Goal: Information Seeking & Learning: Learn about a topic

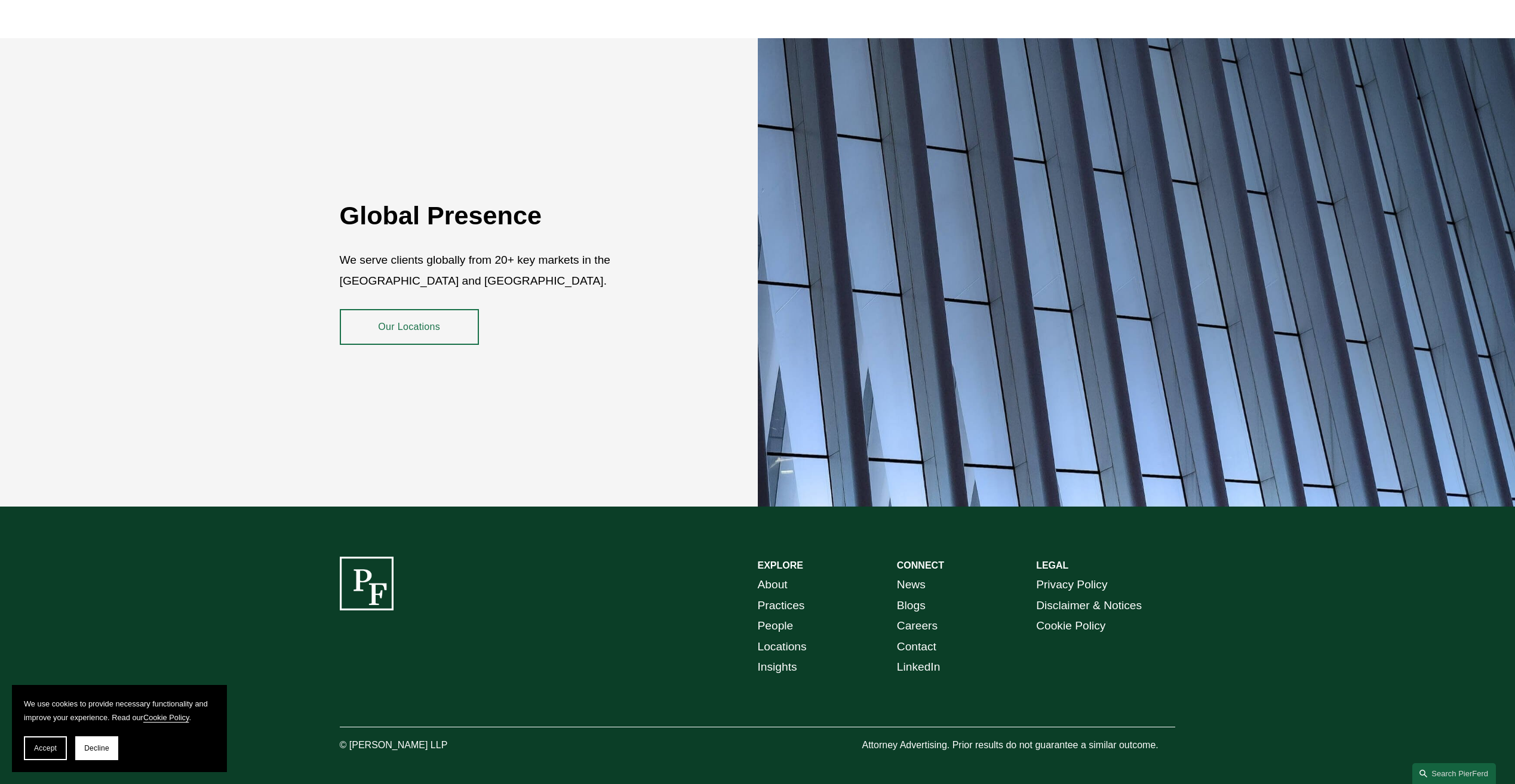
scroll to position [2243, 0]
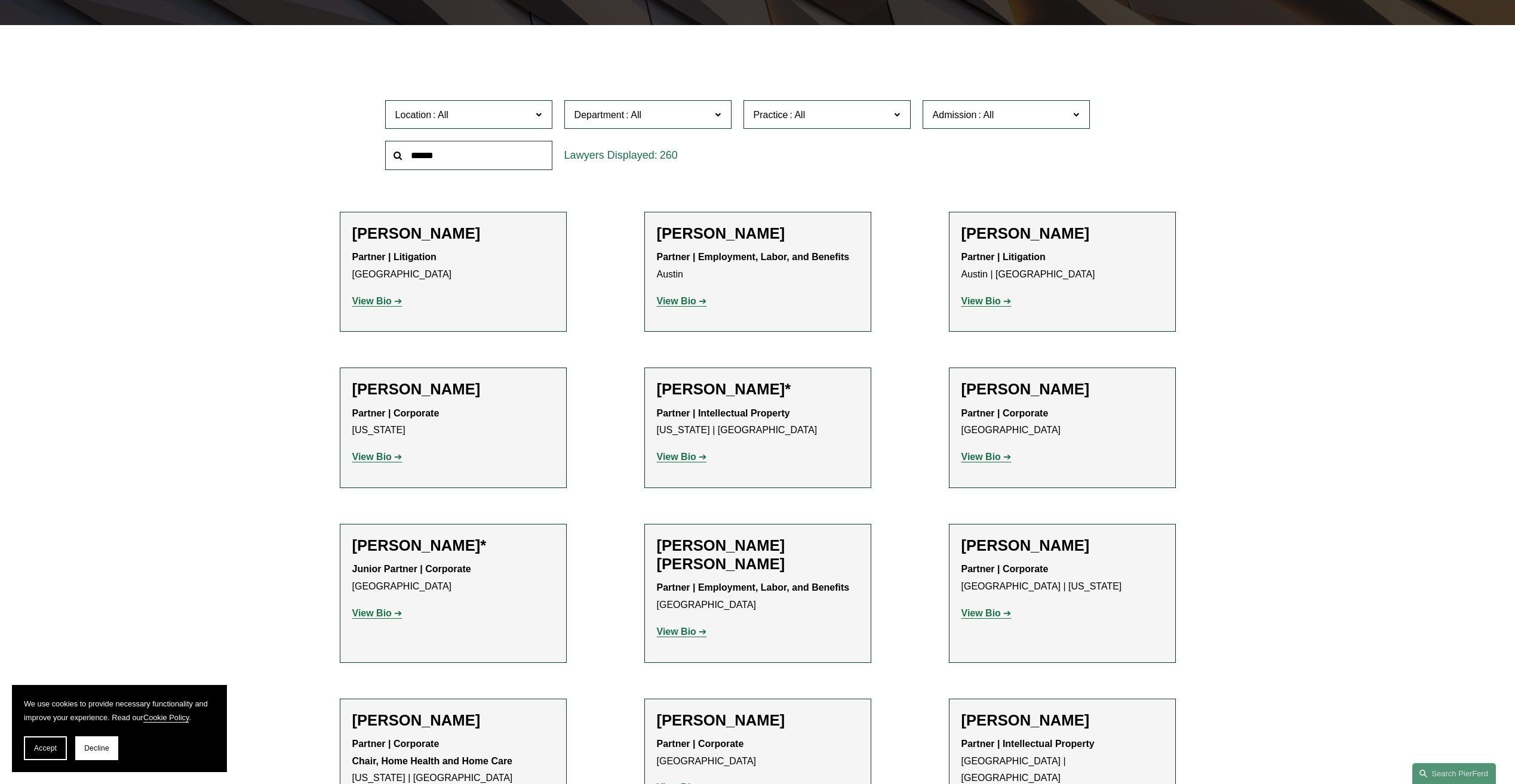
scroll to position [358, 0]
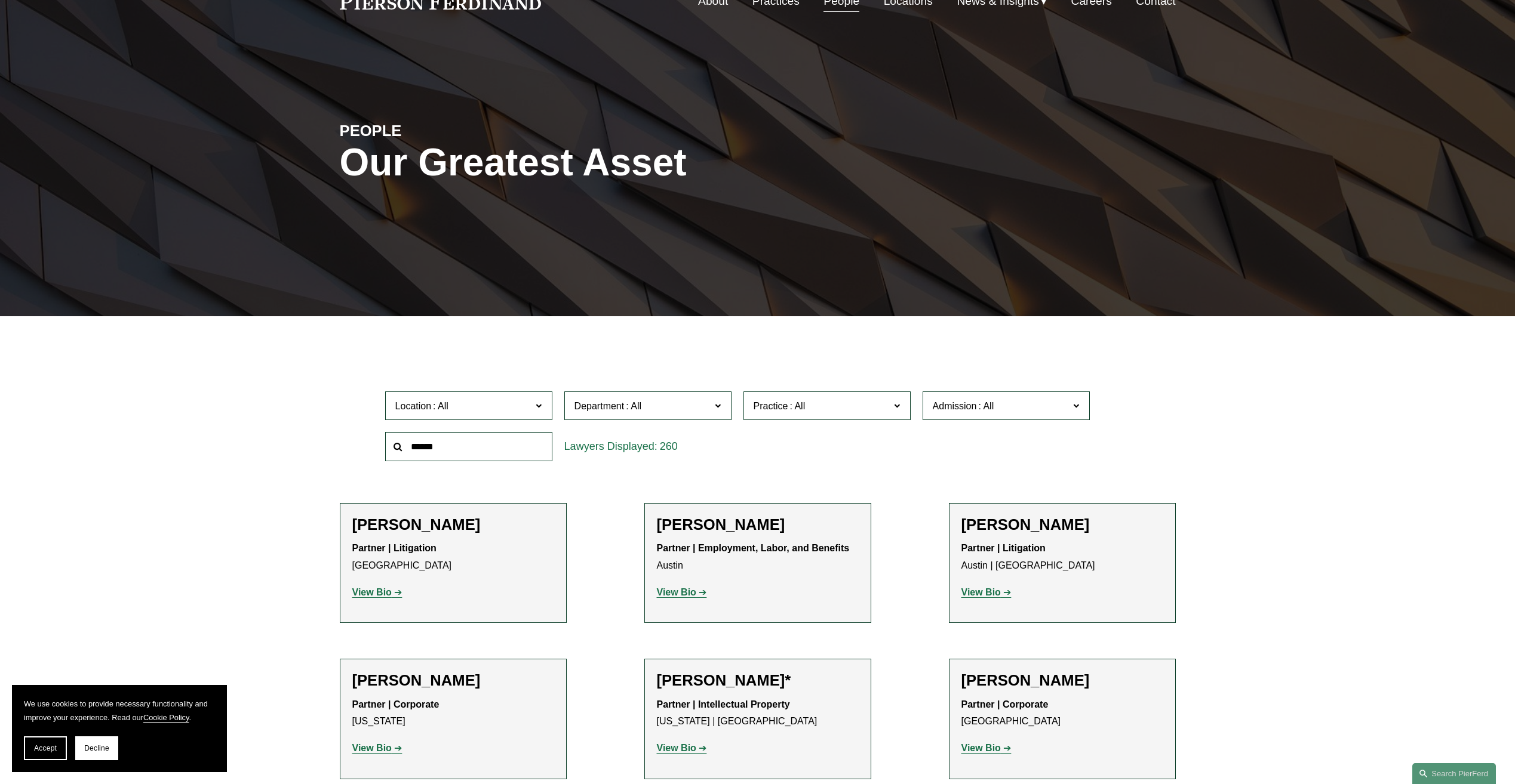
scroll to position [0, 0]
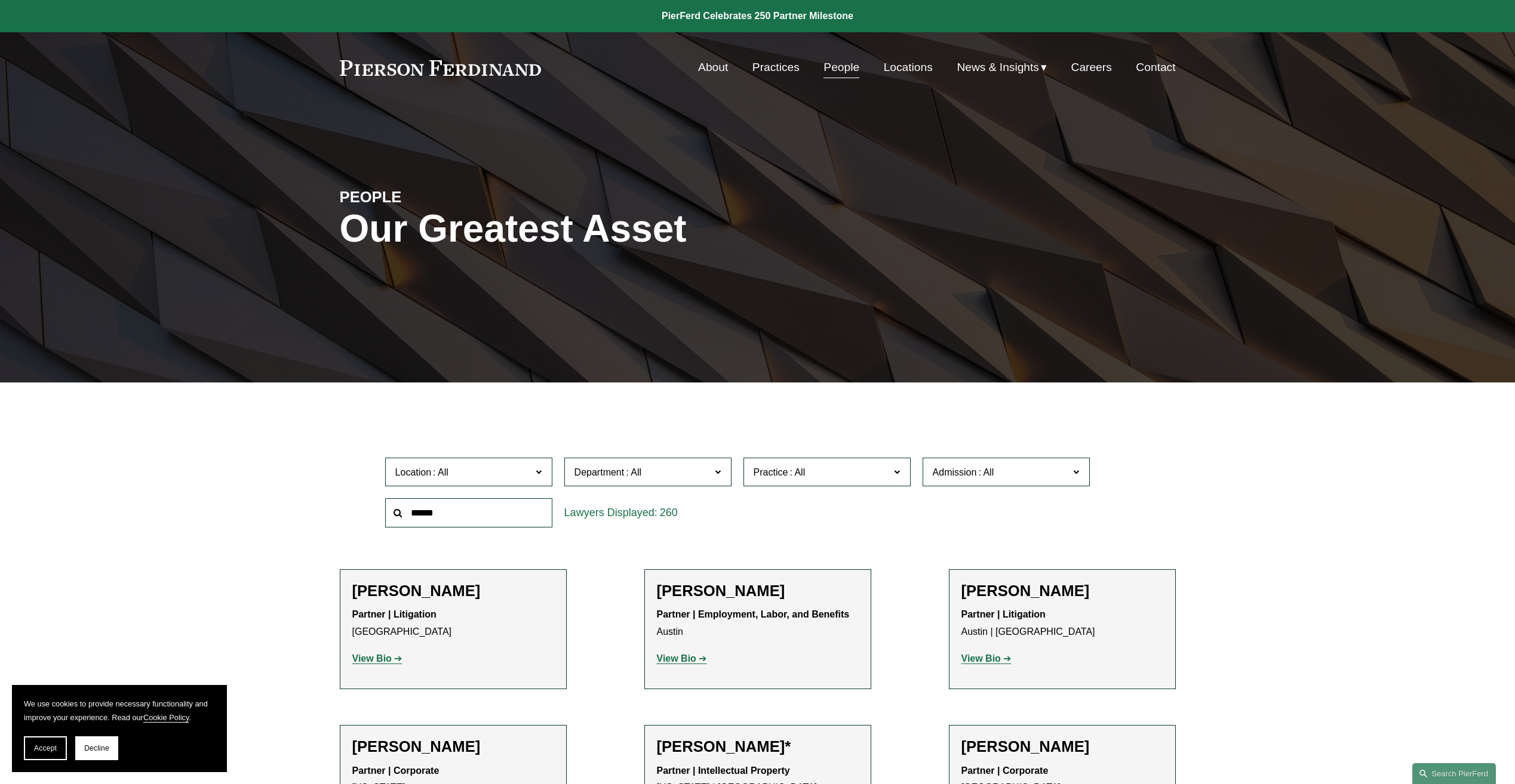
click at [1000, 465] on span "Admission" at bounding box center [1000, 473] width 137 height 16
click at [658, 478] on span "Department" at bounding box center [643, 473] width 137 height 16
click at [660, 475] on span "Department" at bounding box center [643, 473] width 137 height 16
click at [492, 469] on span "Location" at bounding box center [463, 473] width 137 height 16
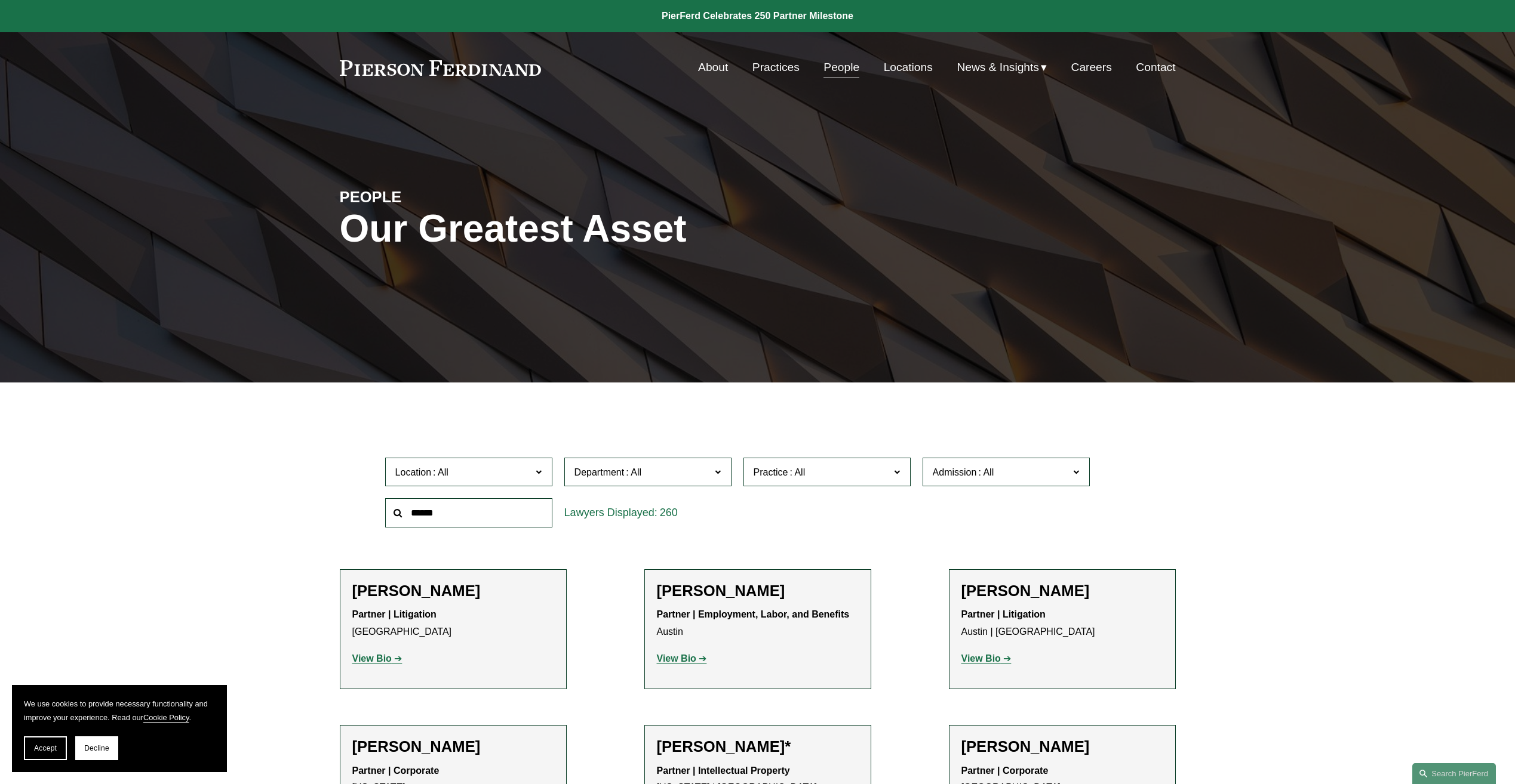
click at [492, 469] on span "Location" at bounding box center [463, 473] width 137 height 16
click at [501, 470] on span "Location" at bounding box center [463, 473] width 137 height 16
click at [0, 0] on link "[GEOGRAPHIC_DATA]" at bounding box center [0, 0] width 0 height 0
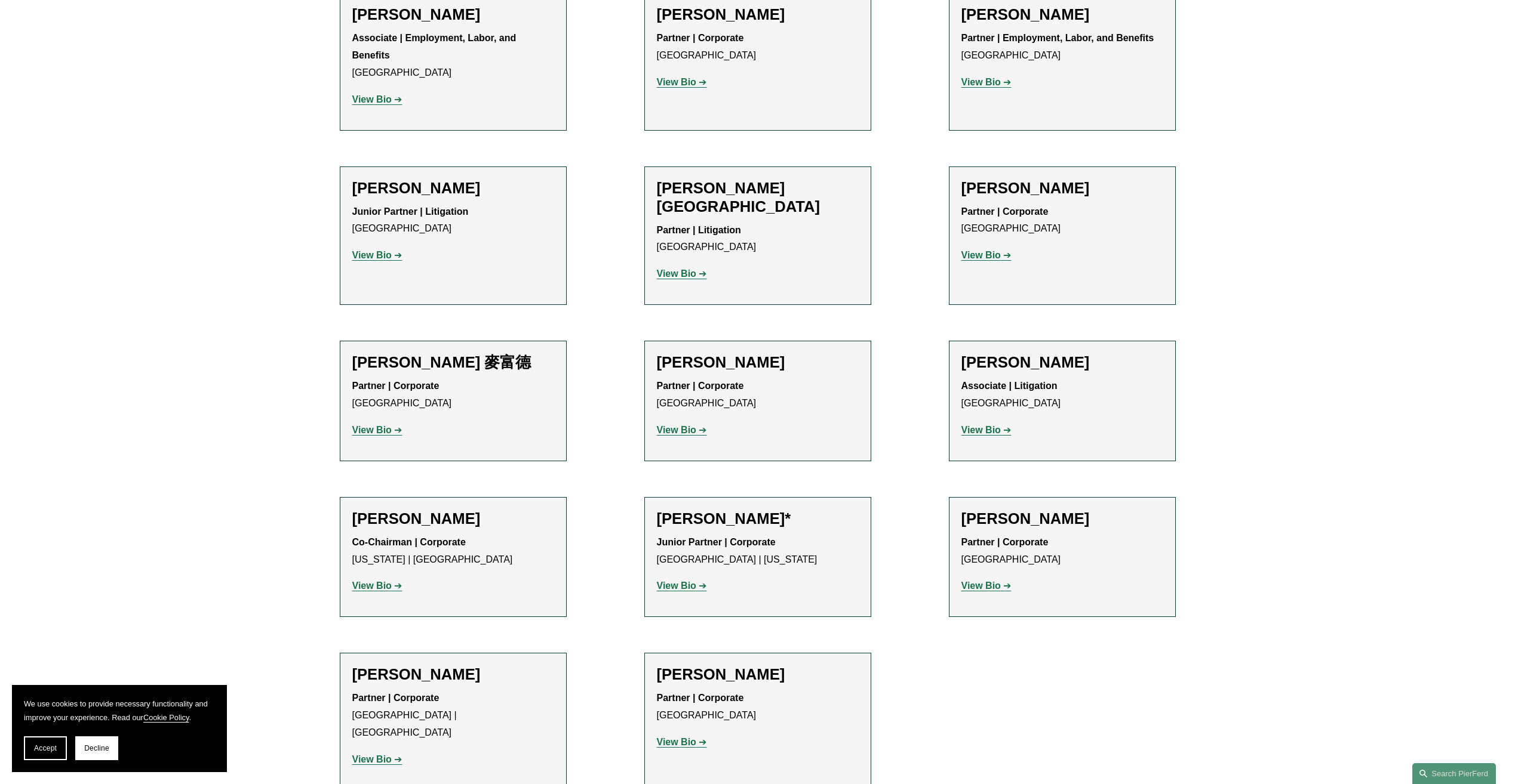
scroll to position [983, 0]
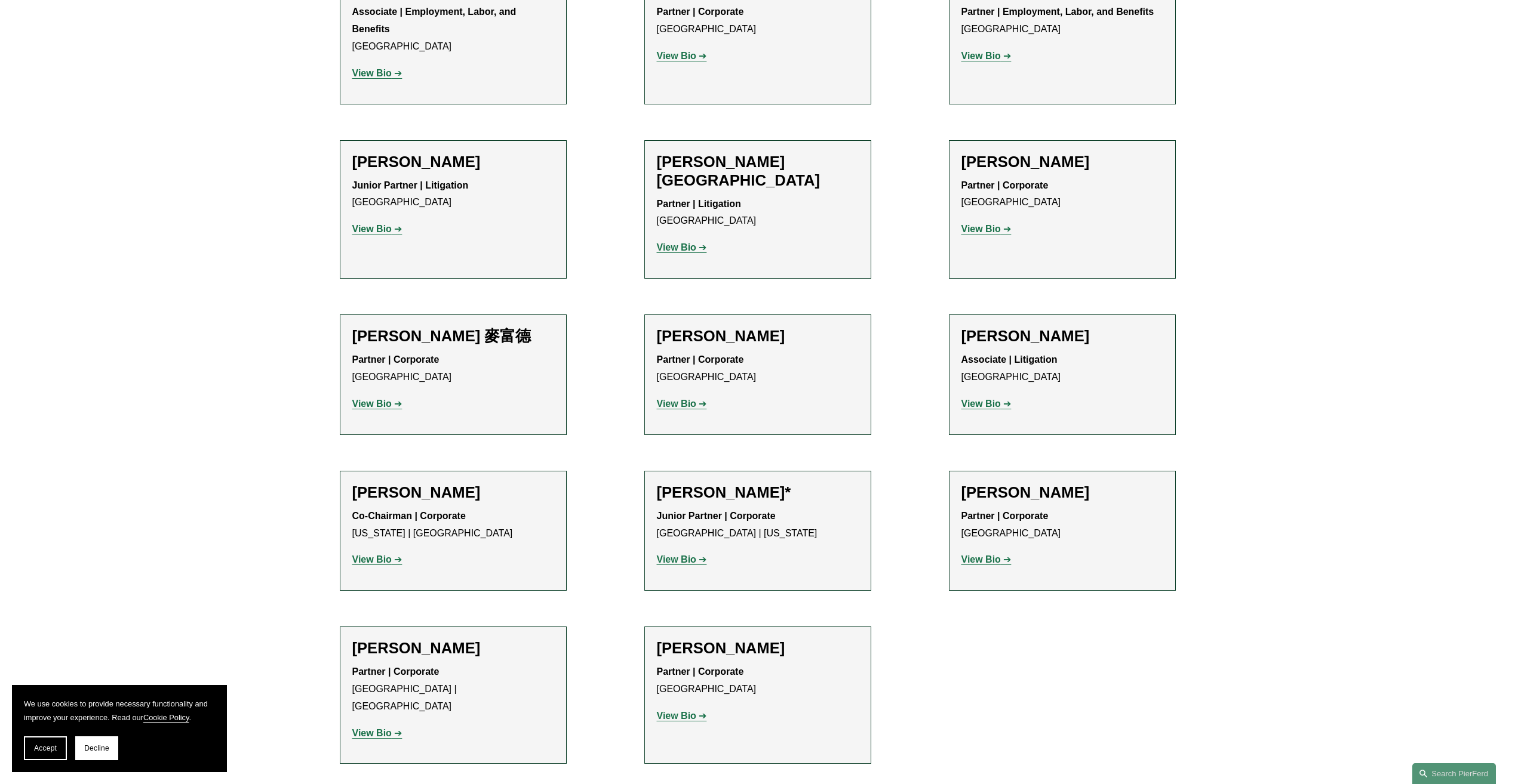
click at [405, 483] on h2 "Michael Pierson" at bounding box center [452, 493] width 202 height 19
click at [987, 554] on strong "View Bio" at bounding box center [981, 559] width 40 height 10
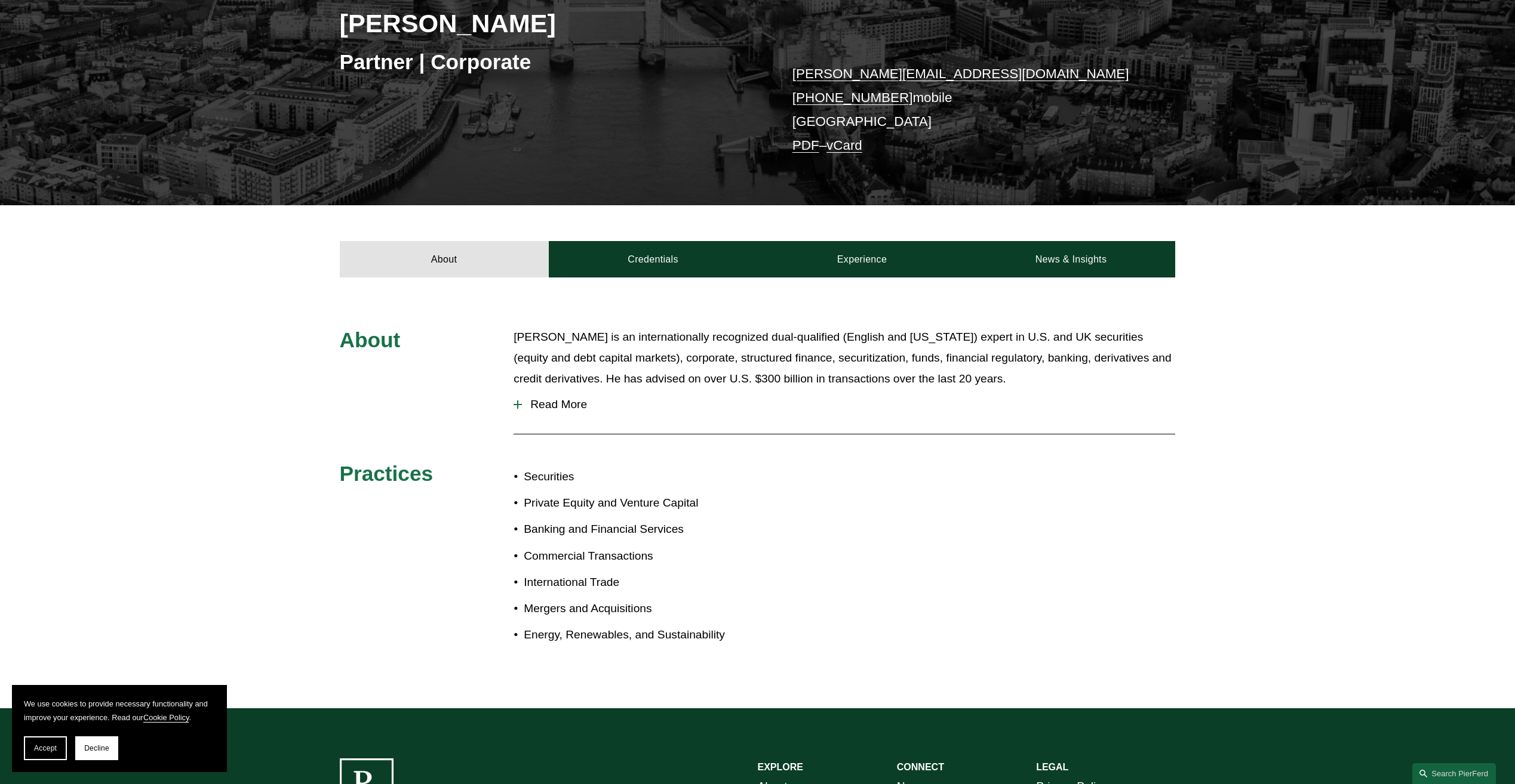
scroll to position [238, 0]
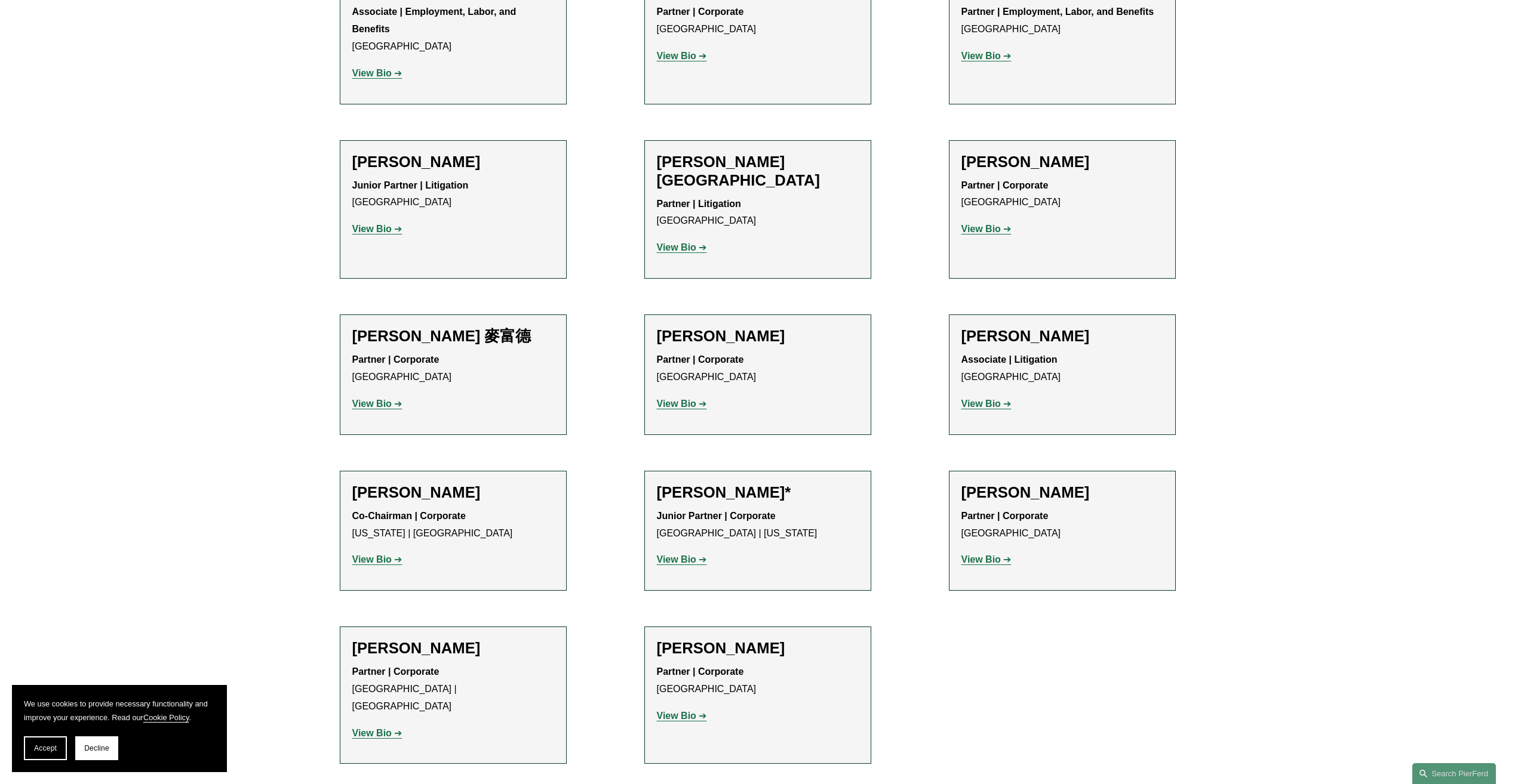
scroll to position [1043, 0]
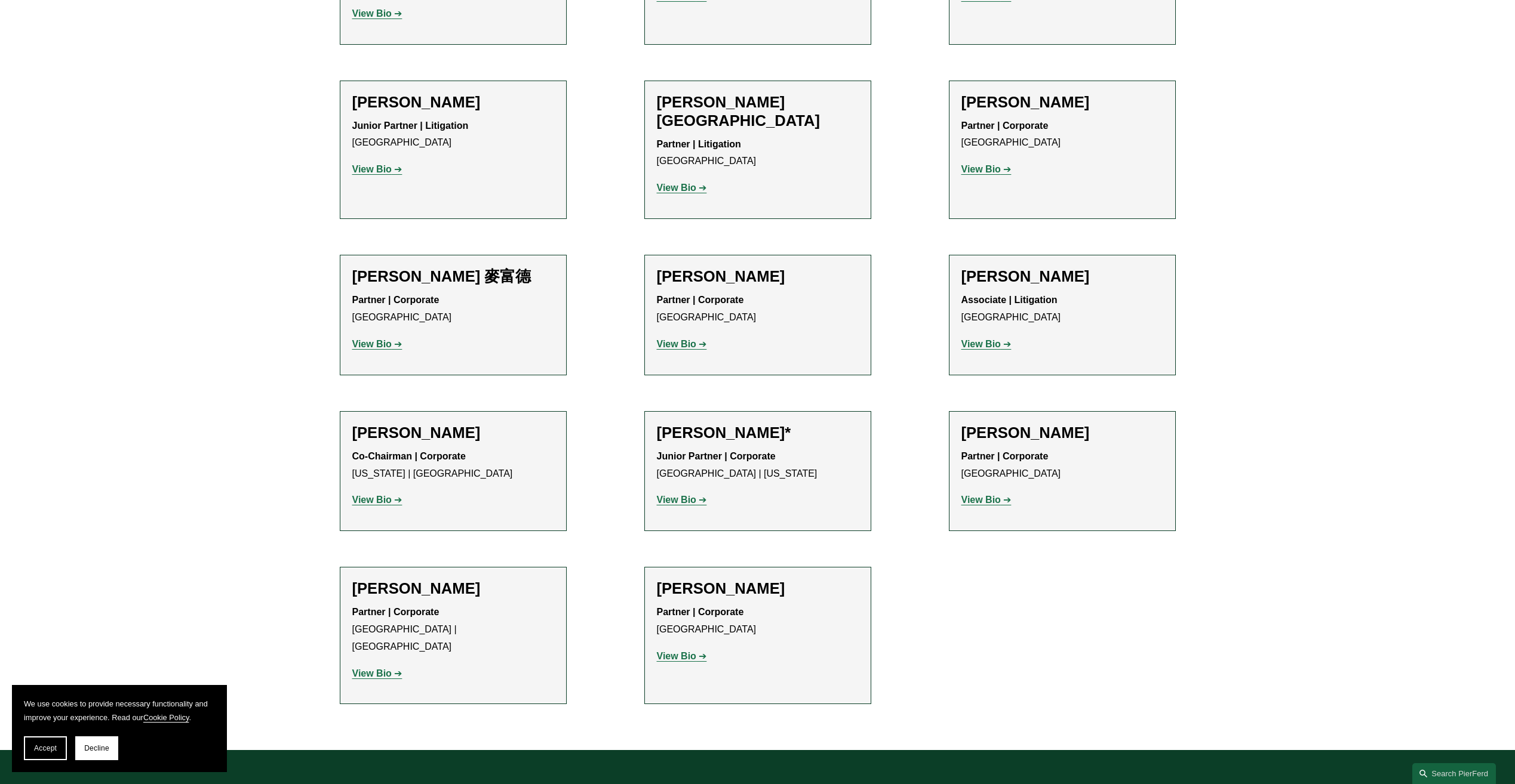
click at [994, 495] on strong "View Bio" at bounding box center [981, 500] width 40 height 10
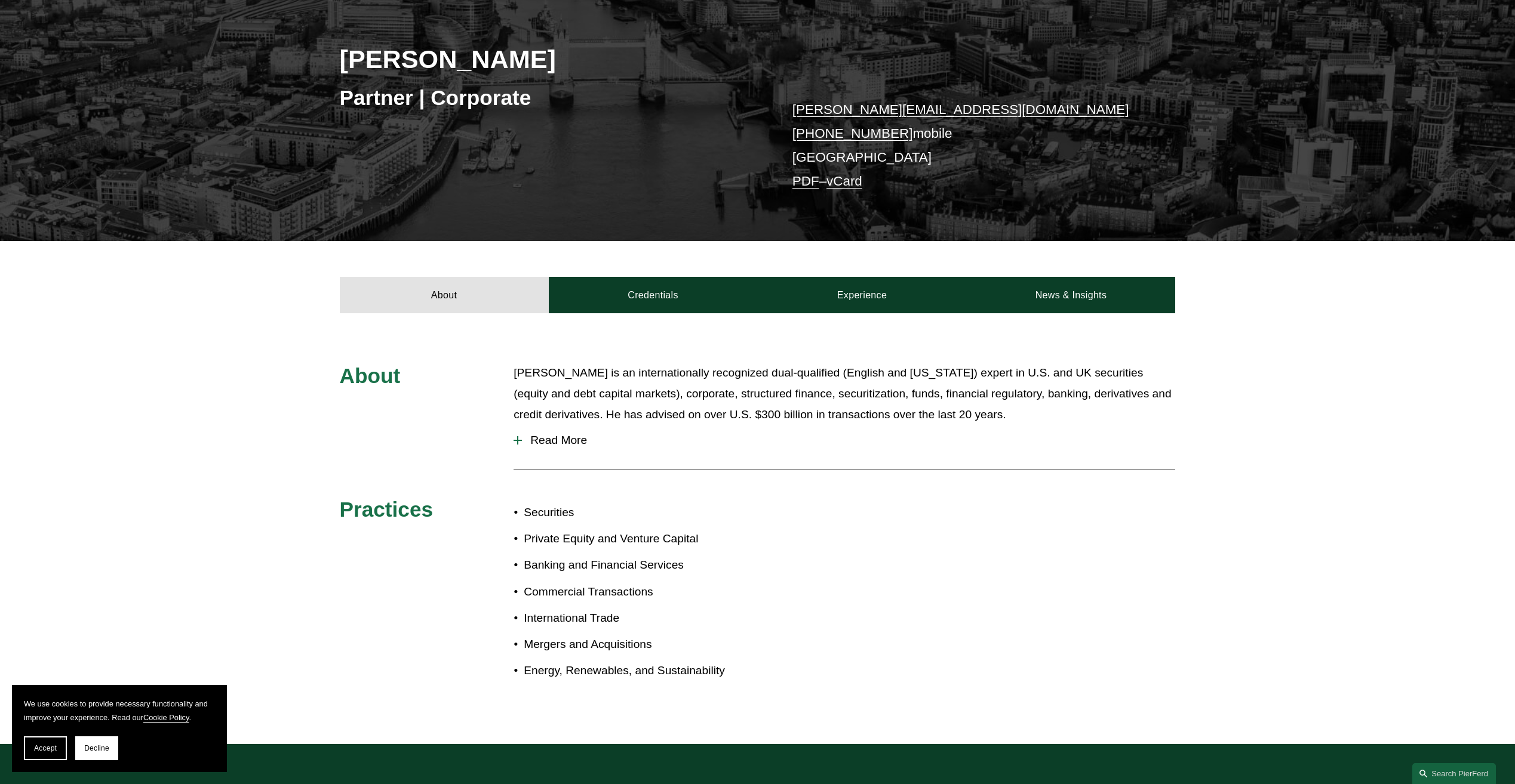
scroll to position [179, 0]
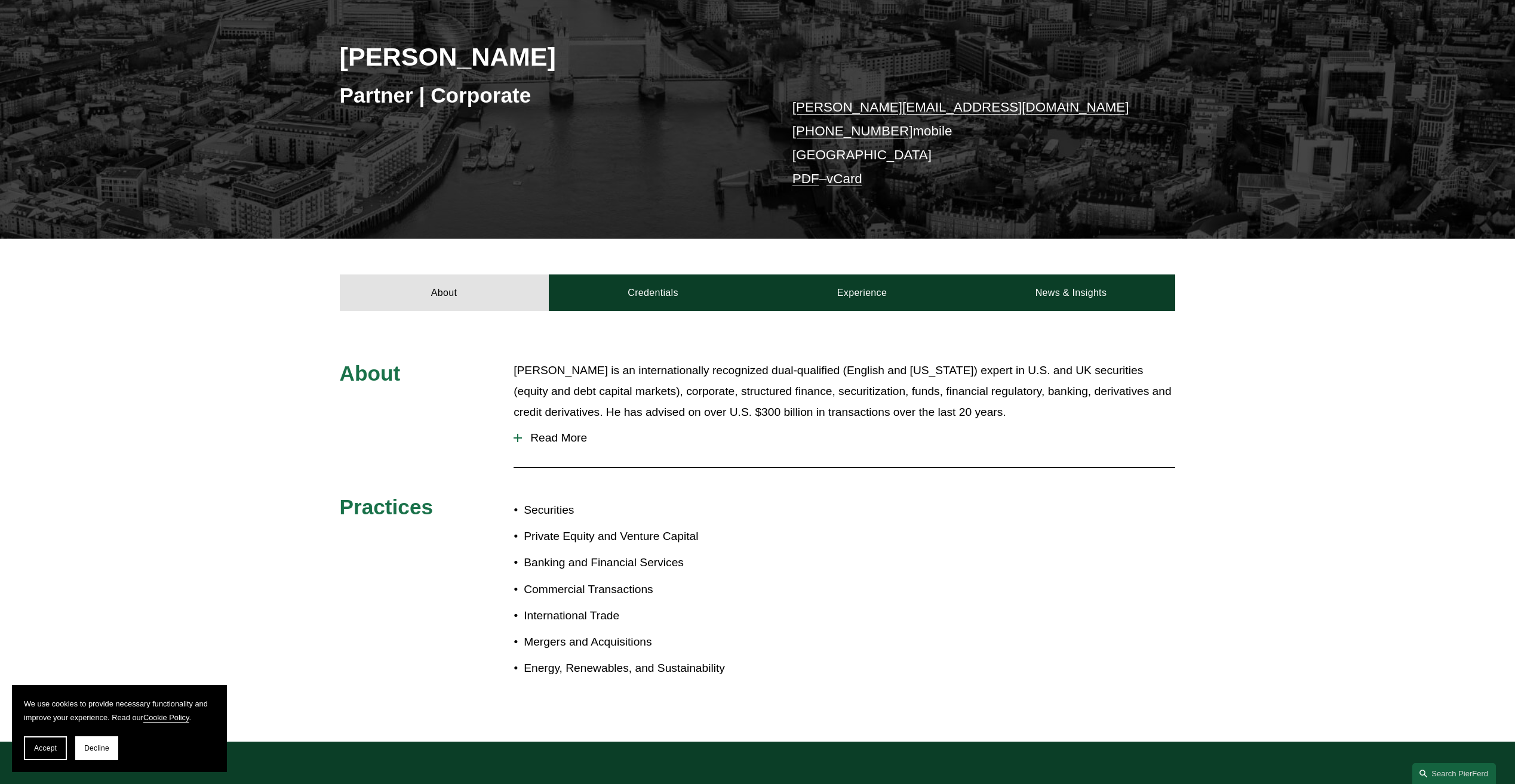
click at [569, 434] on span "Read More" at bounding box center [849, 438] width 653 height 13
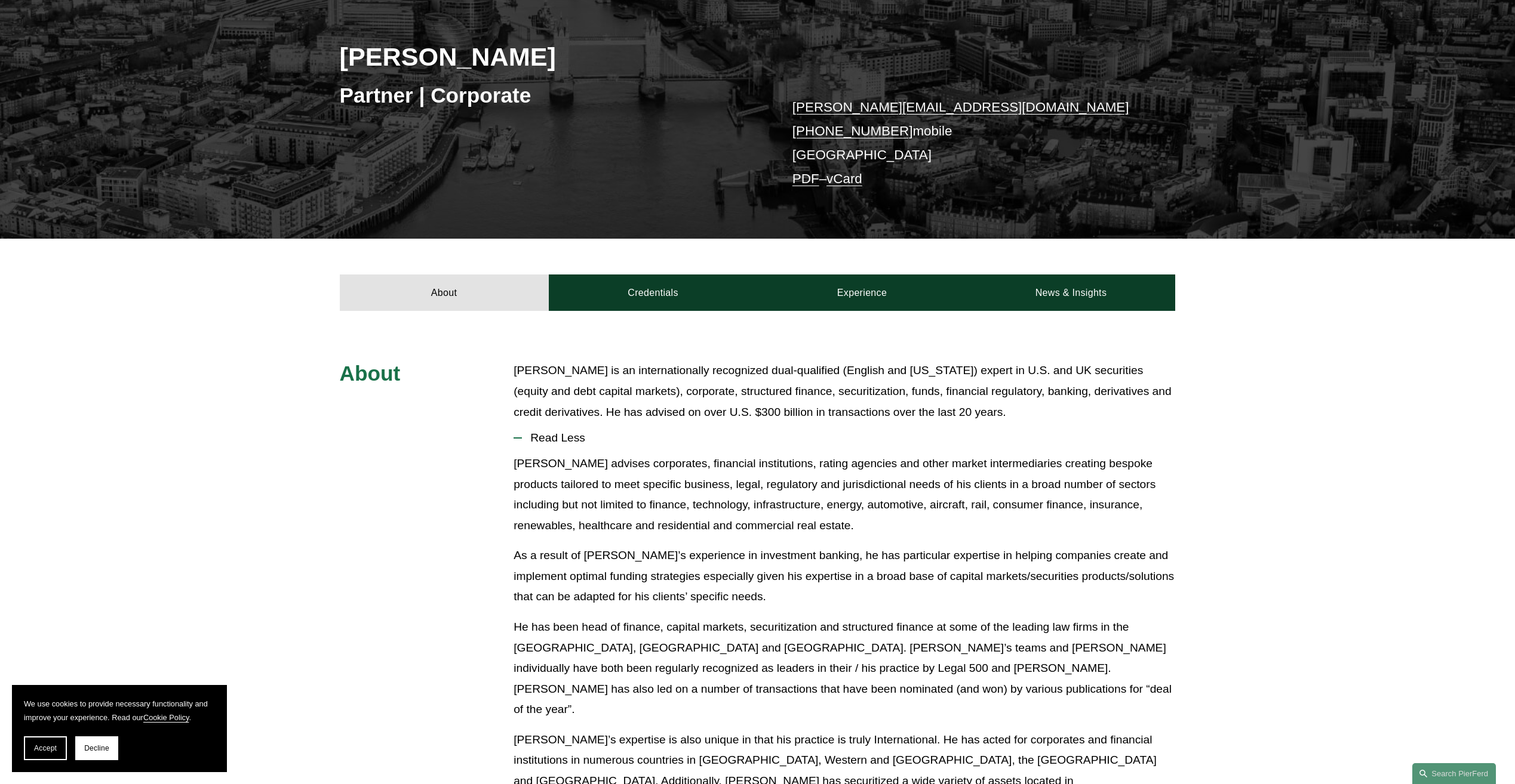
click at [839, 465] on p "Paul-Michael advises corporates, financial institutions, rating agencies and ot…" at bounding box center [844, 495] width 661 height 82
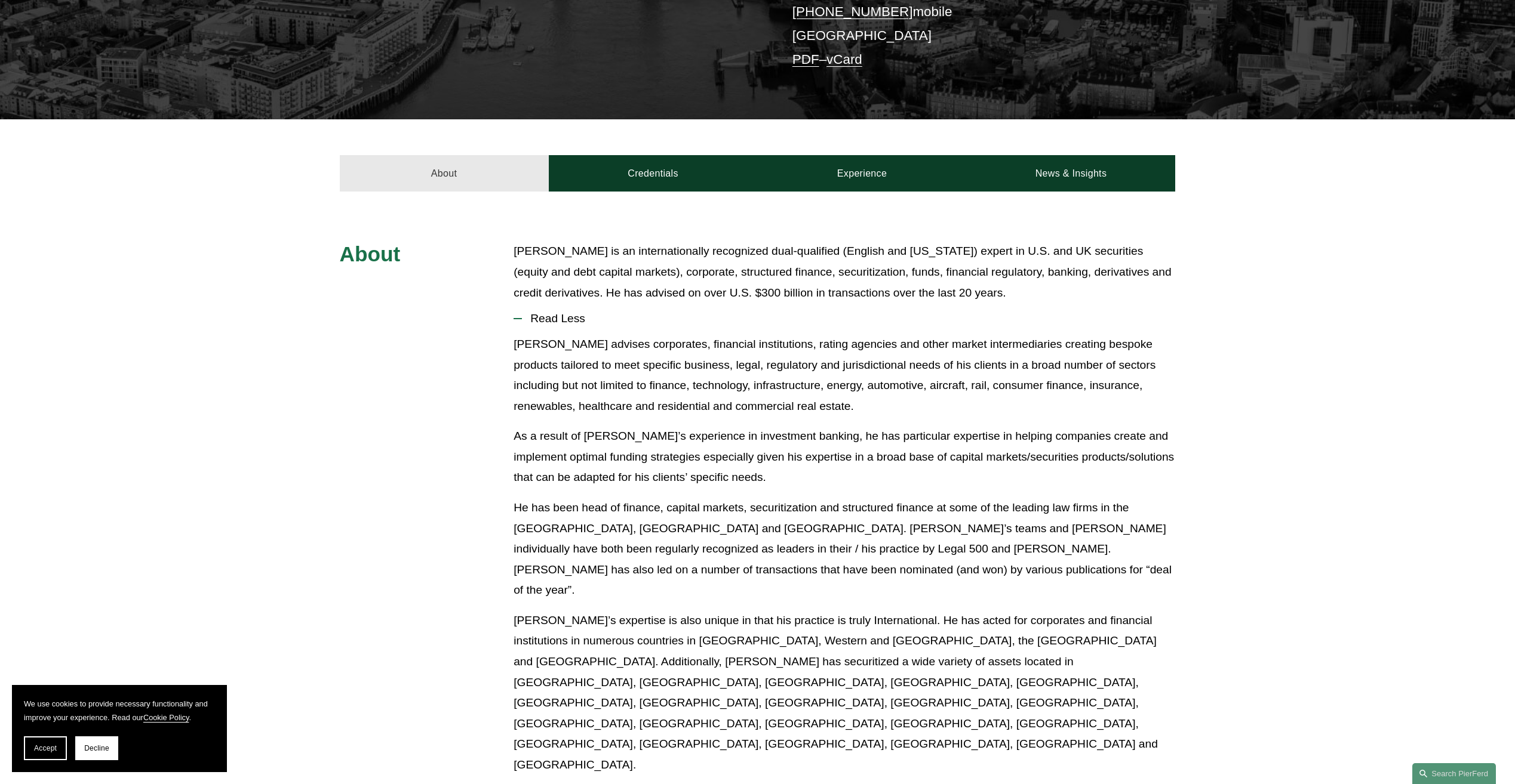
scroll to position [119, 0]
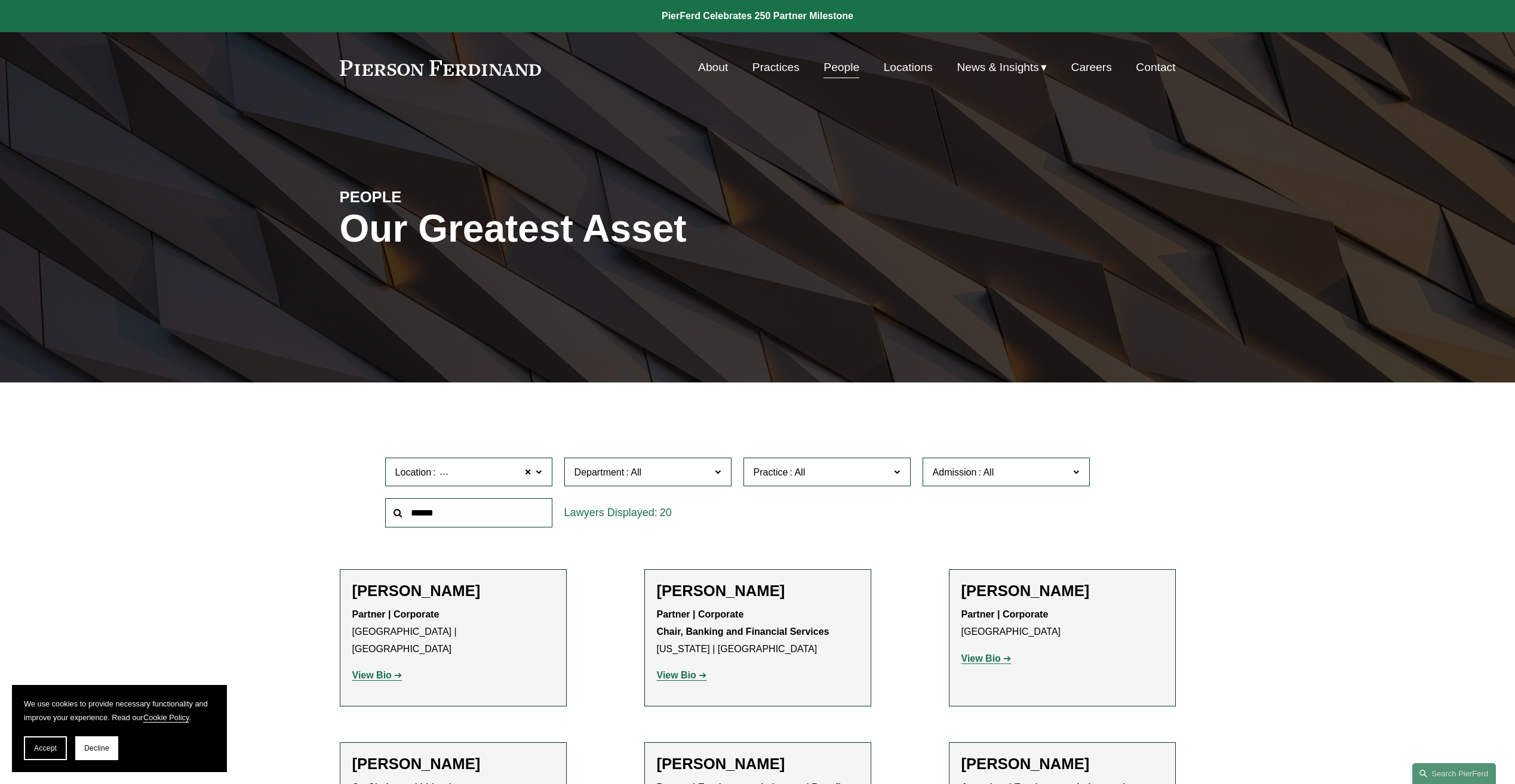
scroll to position [1043, 0]
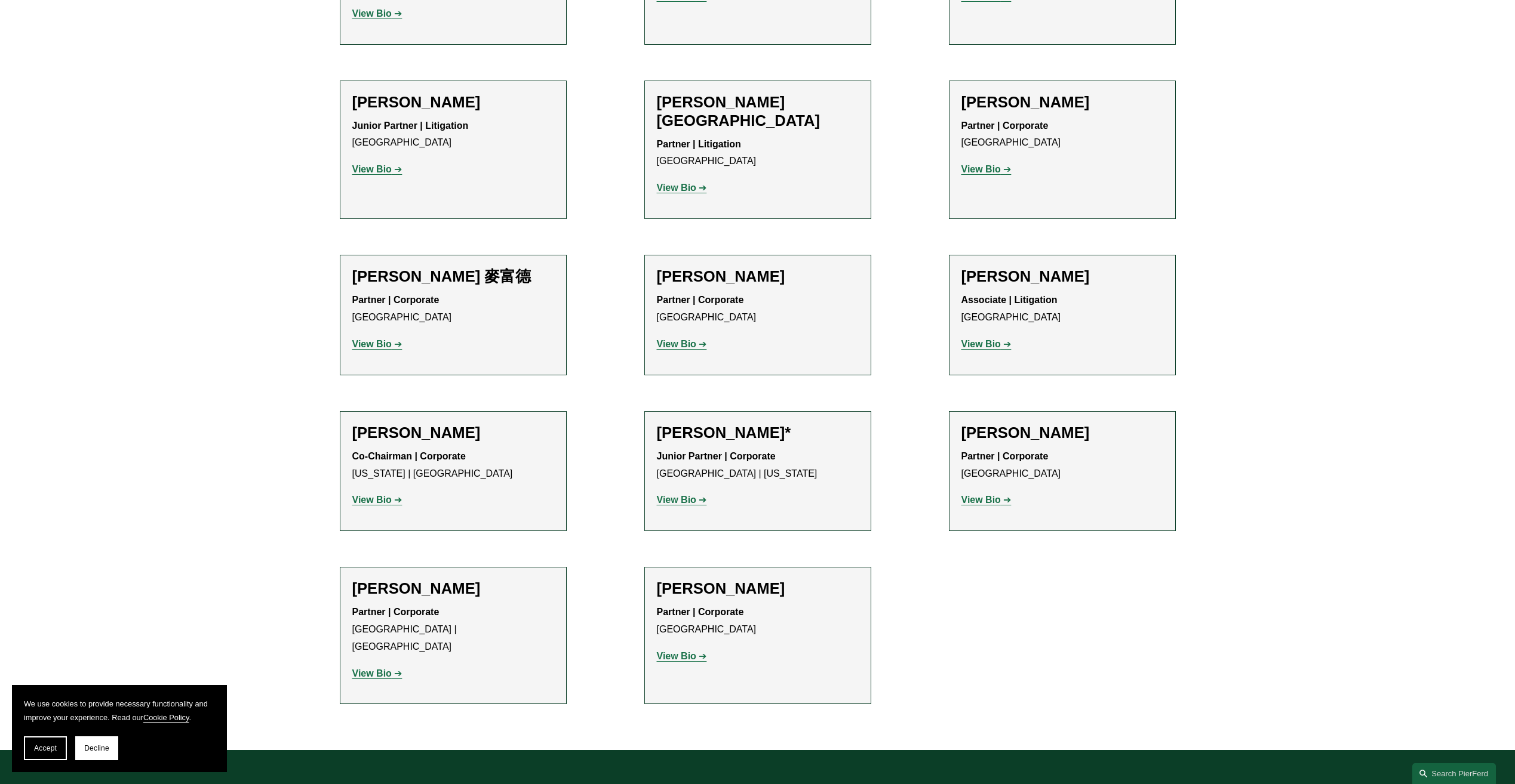
click at [378, 495] on strong "View Bio" at bounding box center [372, 500] width 40 height 10
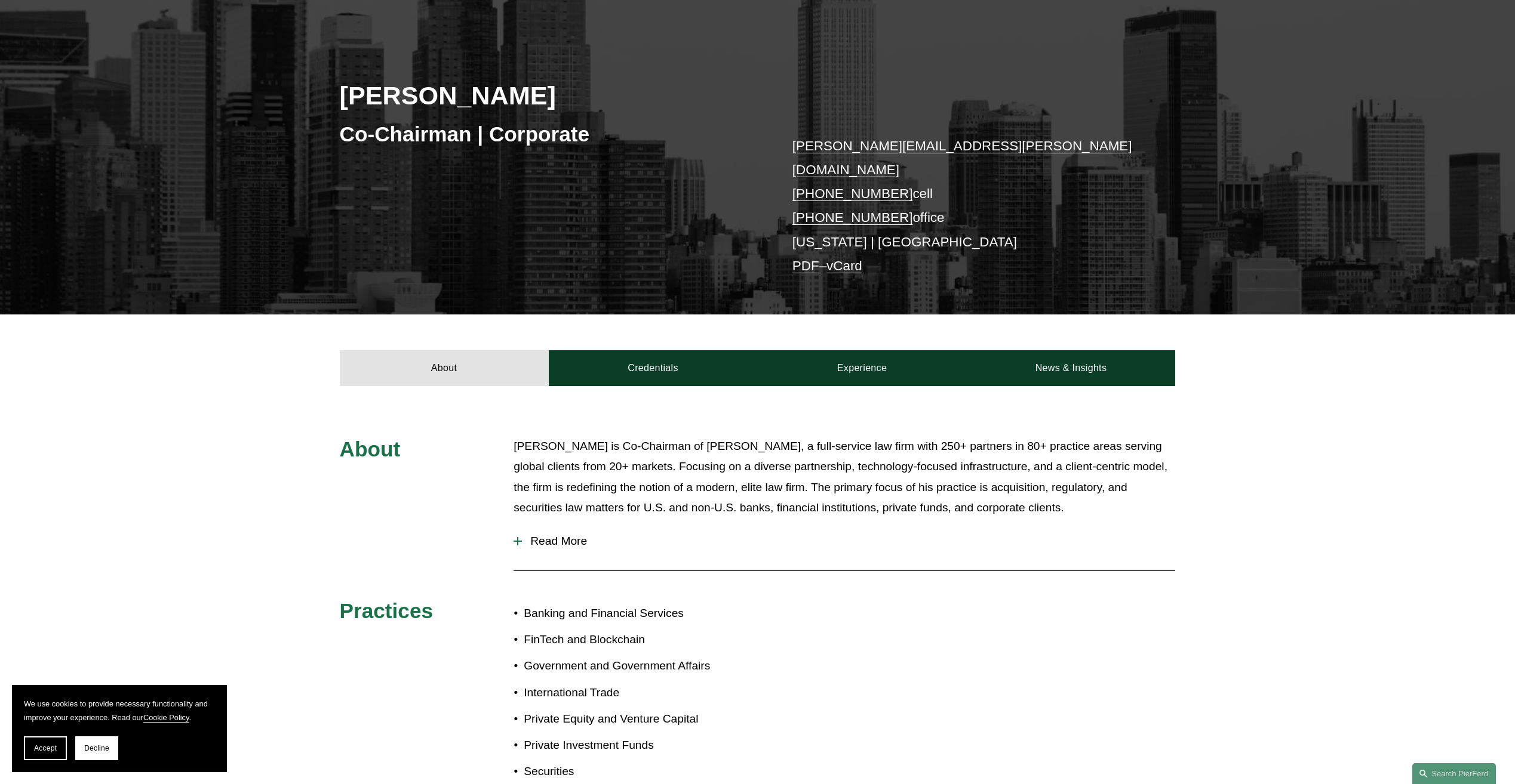
scroll to position [179, 0]
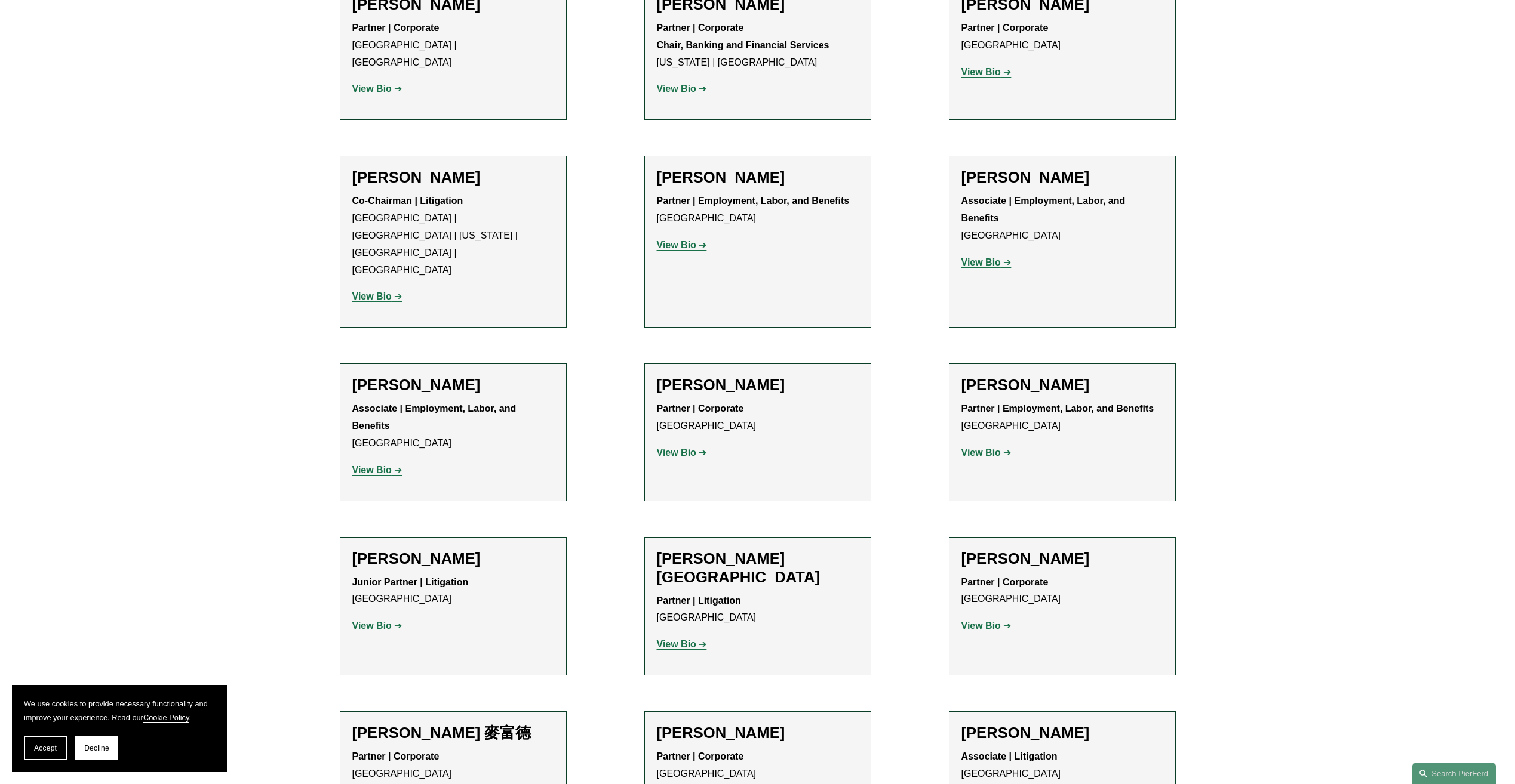
scroll to position [566, 0]
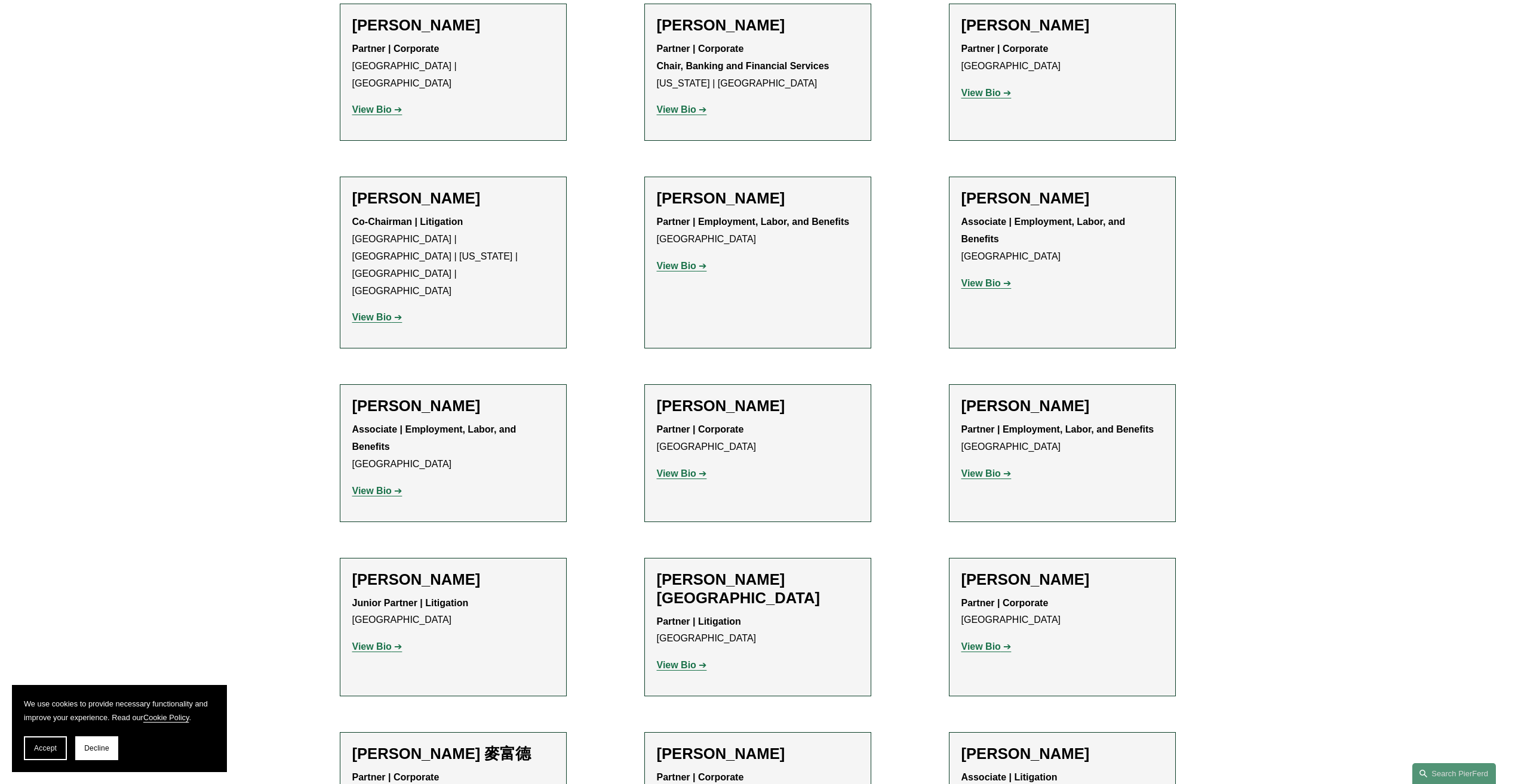
click at [396, 312] on link "View Bio" at bounding box center [377, 317] width 50 height 10
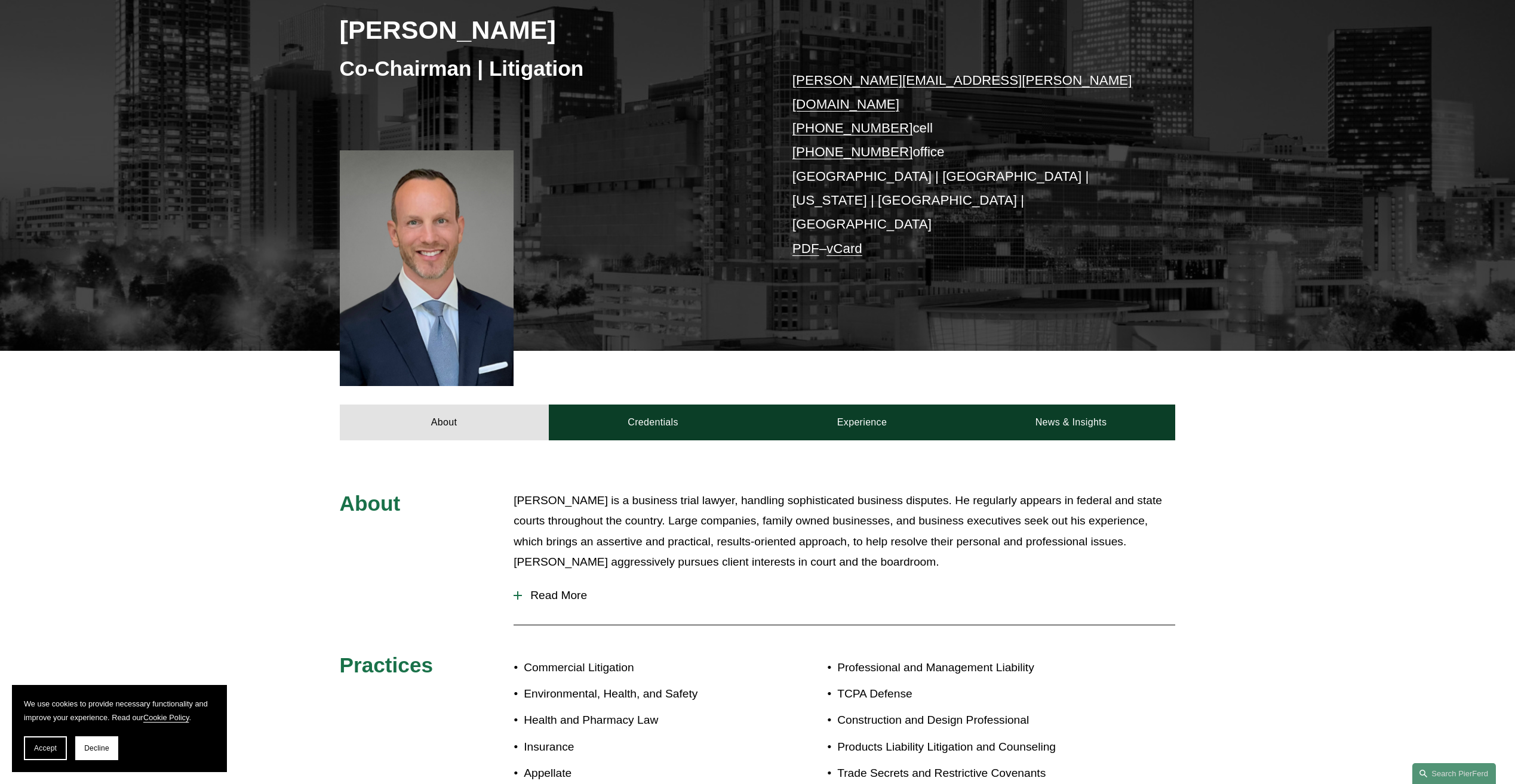
scroll to position [238, 0]
